Goal: Navigation & Orientation: Find specific page/section

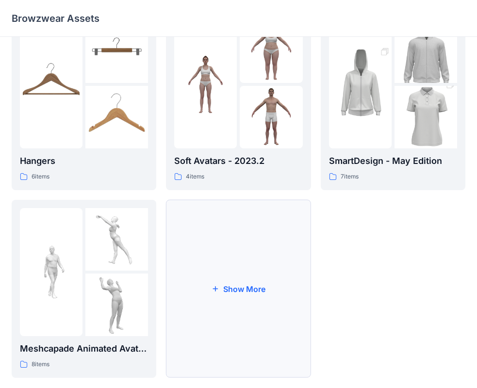
scroll to position [241, 0]
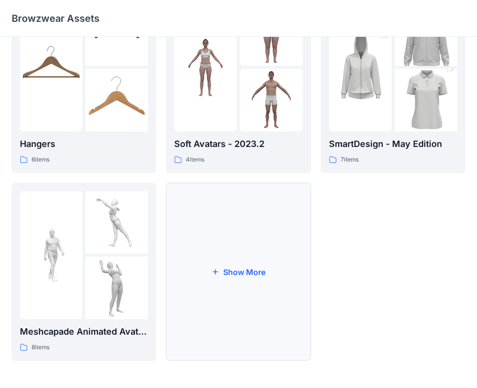
click at [228, 270] on button "Show More" at bounding box center [238, 272] width 144 height 178
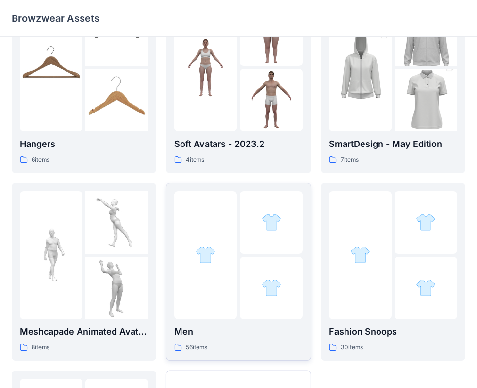
click at [236, 348] on div "56 items" at bounding box center [238, 347] width 128 height 10
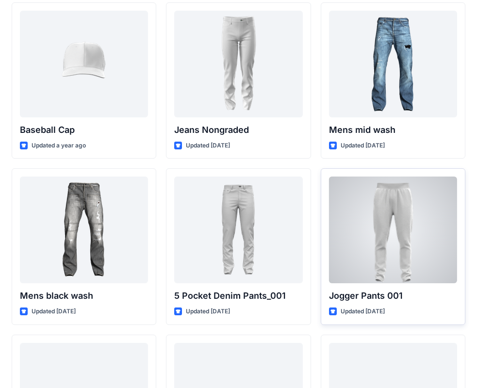
scroll to position [194, 0]
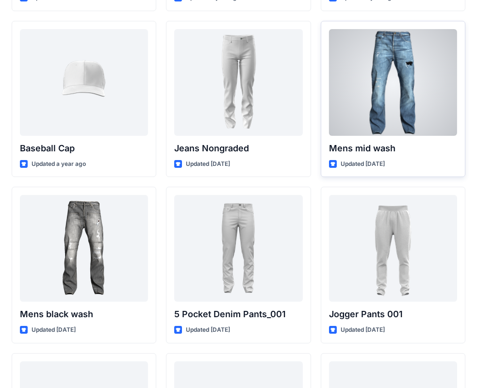
click at [397, 108] on div at bounding box center [393, 82] width 128 height 107
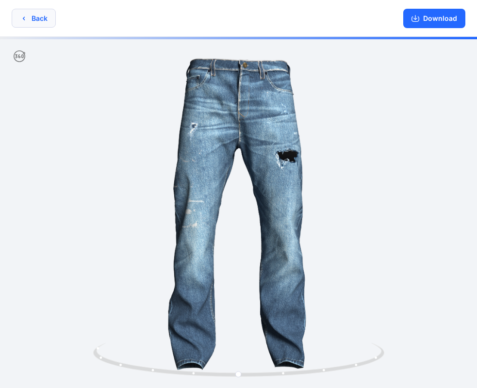
click at [29, 16] on button "Back" at bounding box center [34, 18] width 44 height 19
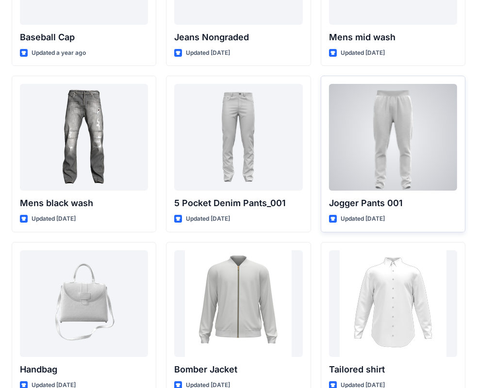
scroll to position [362, 0]
